Goal: Information Seeking & Learning: Learn about a topic

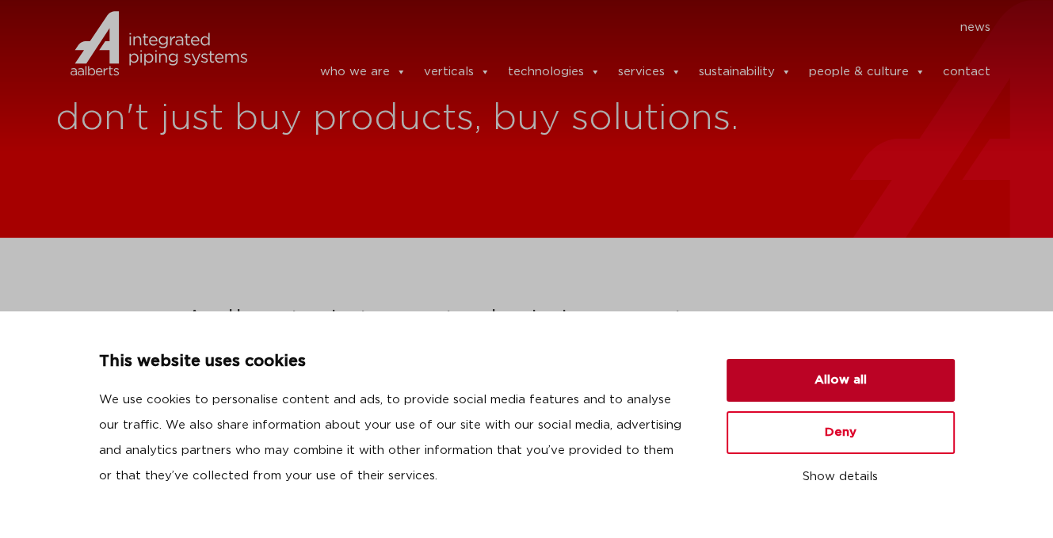
click at [856, 384] on button "Allow all" at bounding box center [841, 380] width 228 height 43
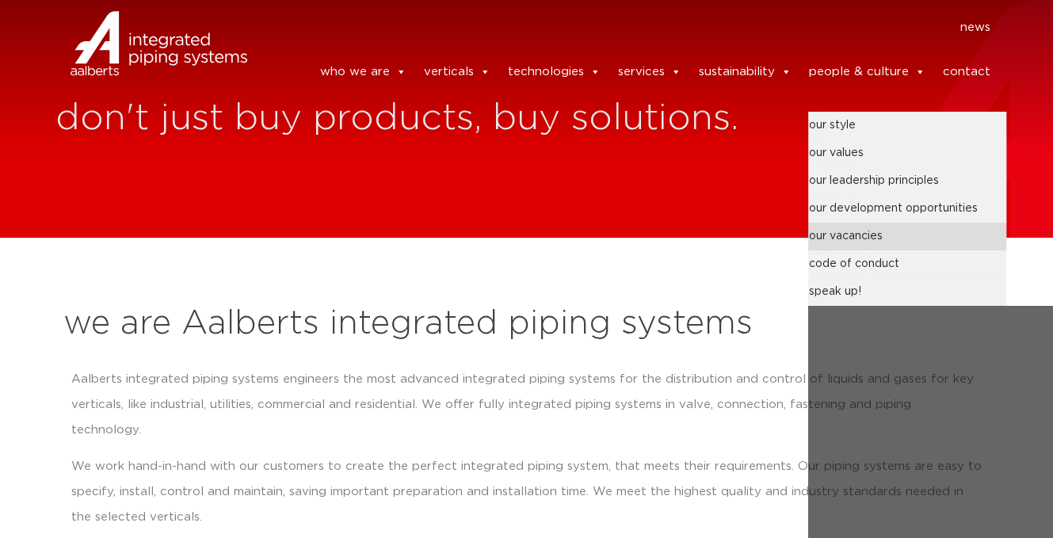
click at [841, 231] on link "our vacancies" at bounding box center [907, 237] width 198 height 28
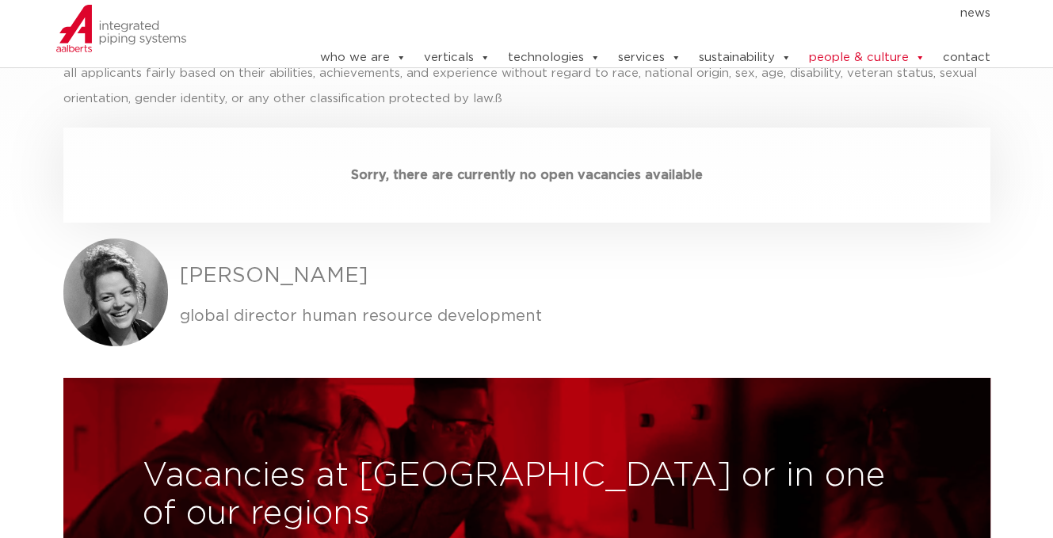
scroll to position [4623, 0]
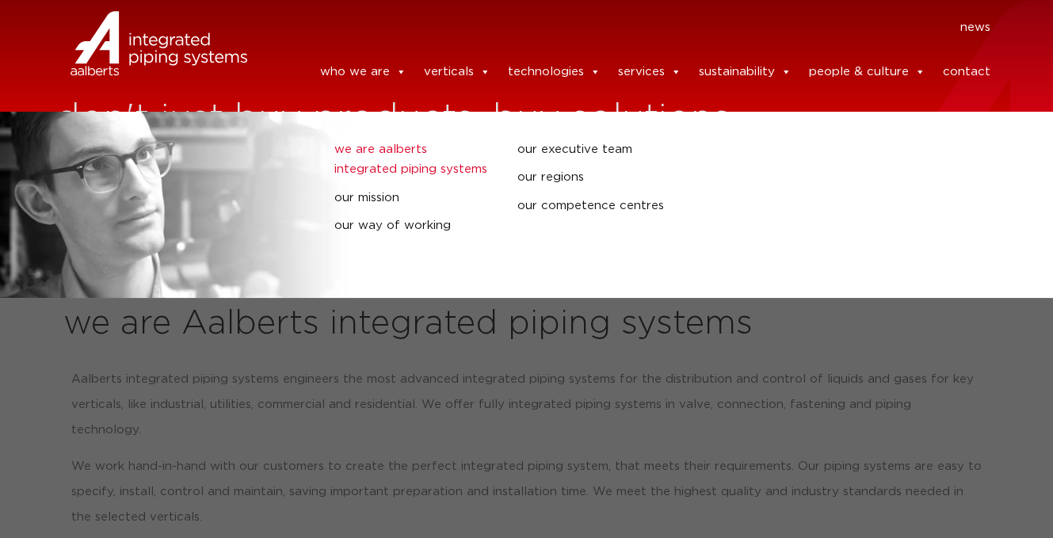
click at [384, 139] on link "we are Aalberts integrated piping systems" at bounding box center [413, 159] width 159 height 40
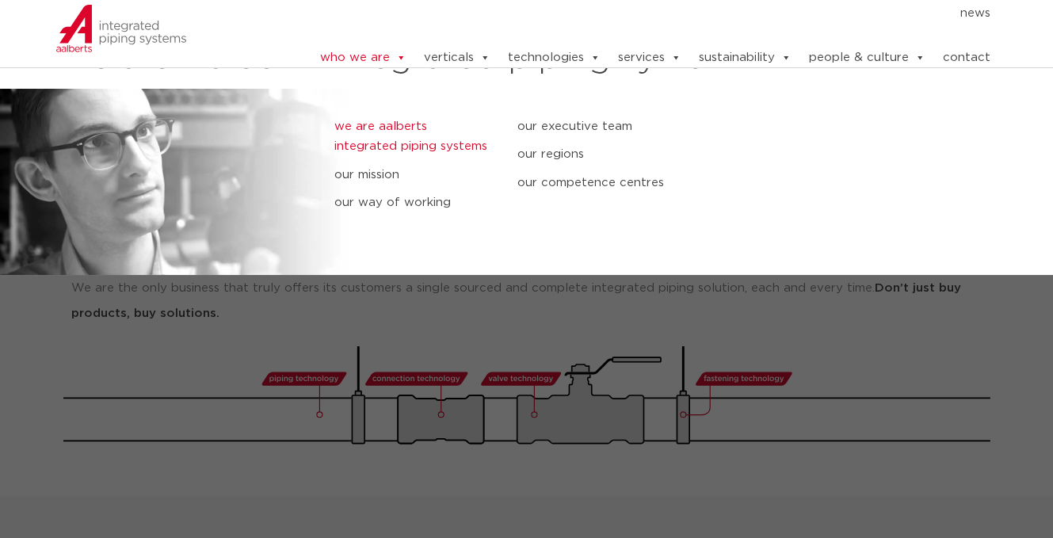
scroll to position [290, 0]
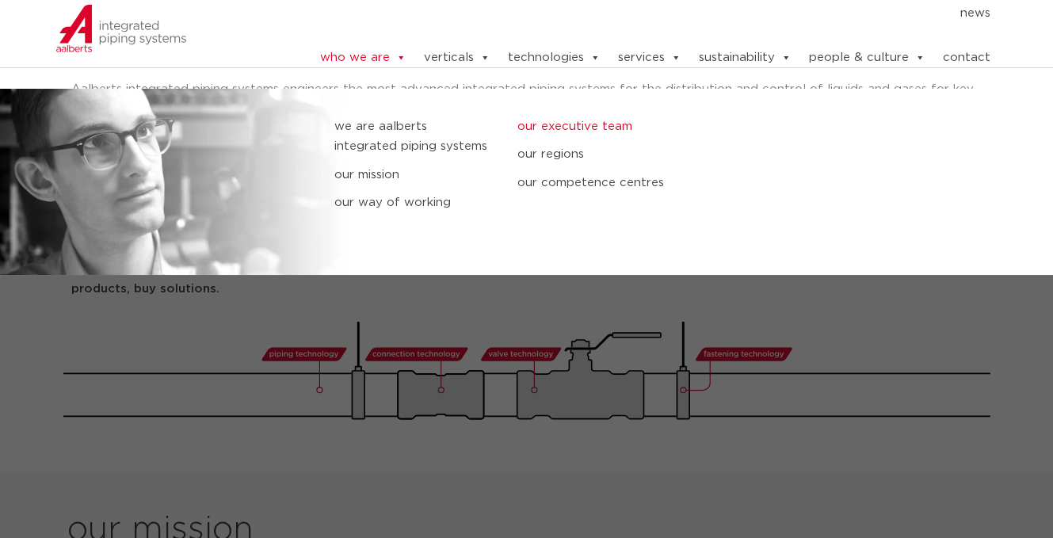
click at [599, 116] on link "our executive team" at bounding box center [597, 126] width 159 height 21
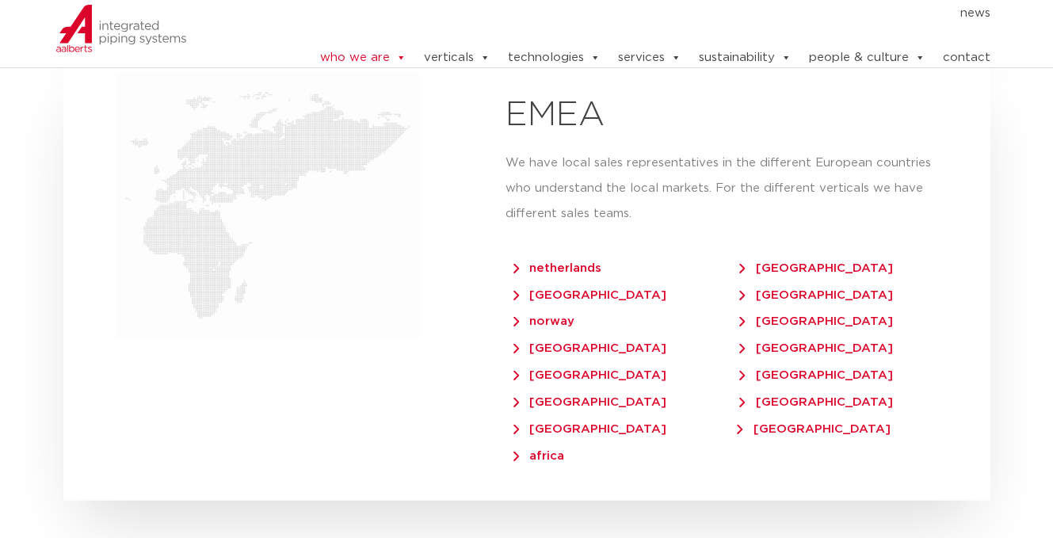
scroll to position [3273, 0]
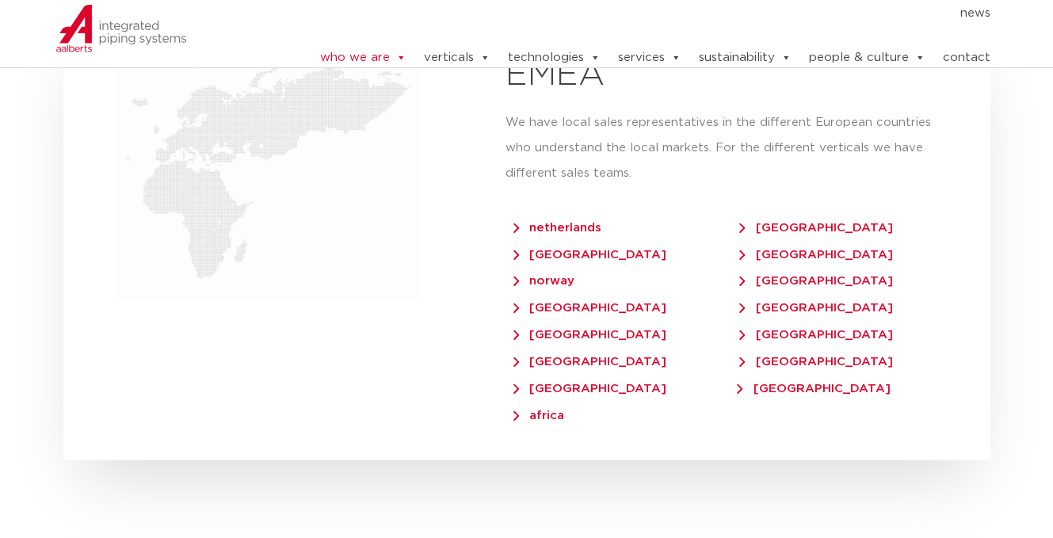
click at [549, 410] on span "africa" at bounding box center [539, 416] width 51 height 12
